Goal: Navigation & Orientation: Find specific page/section

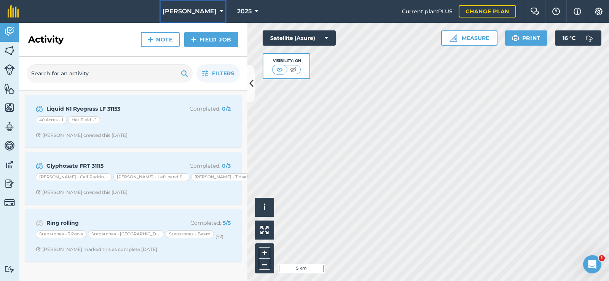
click at [206, 13] on span "[PERSON_NAME]" at bounding box center [190, 11] width 54 height 9
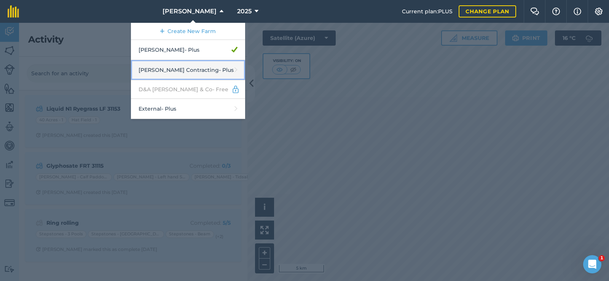
click at [203, 69] on link "[PERSON_NAME] Contracting - Plus" at bounding box center [188, 70] width 114 height 20
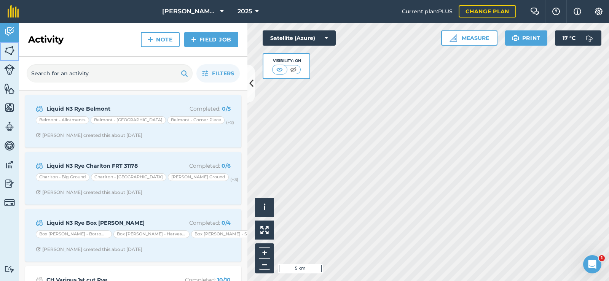
click at [16, 47] on link "Fields" at bounding box center [9, 51] width 19 height 19
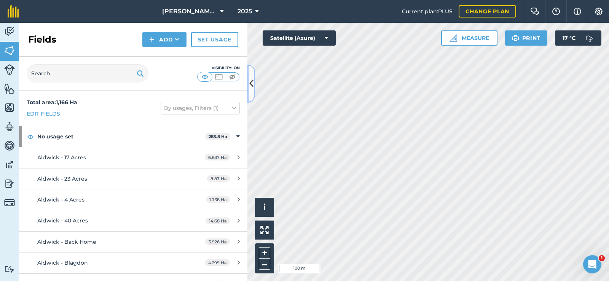
click at [251, 77] on icon at bounding box center [251, 83] width 4 height 13
